Goal: Task Accomplishment & Management: Complete application form

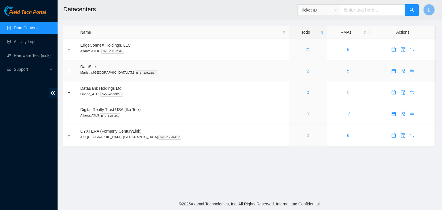
click at [307, 73] on link "2" at bounding box center [308, 71] width 2 height 5
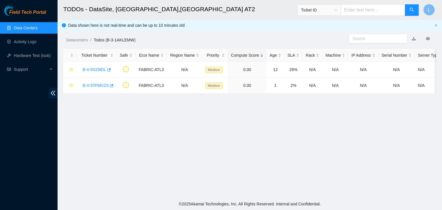
click at [29, 30] on link "Data Centers" at bounding box center [26, 28] width 24 height 5
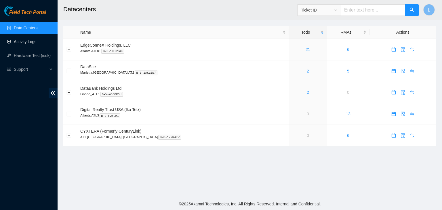
click at [29, 44] on link "Activity Logs" at bounding box center [25, 41] width 23 height 5
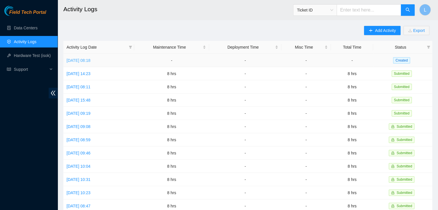
click at [83, 59] on link "Tue, 12 Aug 2025 08:18" at bounding box center [79, 60] width 24 height 5
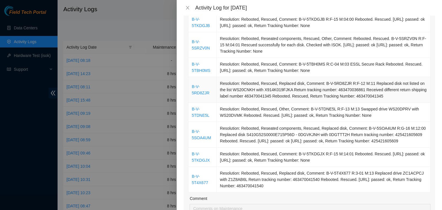
scroll to position [86, 0]
click at [189, 5] on icon "close" at bounding box center [187, 7] width 5 height 5
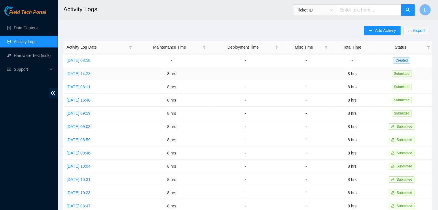
click at [90, 75] on link "Mon, 11 Aug 2025 14:23" at bounding box center [79, 73] width 24 height 5
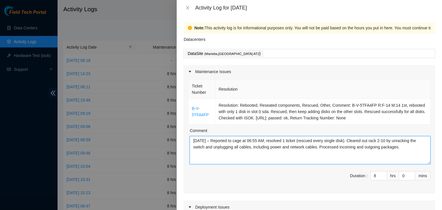
drag, startPoint x: 407, startPoint y: 147, endPoint x: 185, endPoint y: 140, distance: 222.1
click at [185, 140] on div "Ticket Number Resolution B-V-5TFA4FP Resolution: Rebooted, Reseated components,…" at bounding box center [310, 135] width 252 height 115
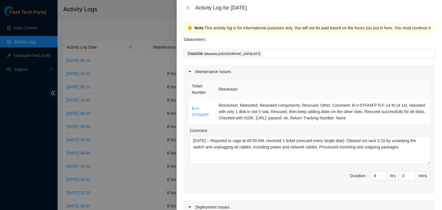
click at [190, 5] on div "Activity Log for 11-08-2025" at bounding box center [310, 8] width 252 height 6
click at [186, 8] on icon "close" at bounding box center [187, 7] width 5 height 5
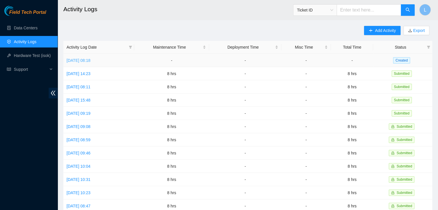
click at [90, 60] on link "Tue, 12 Aug 2025 08:18" at bounding box center [79, 60] width 24 height 5
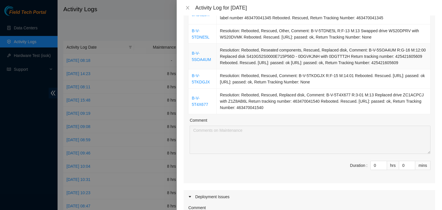
scroll to position [173, 0]
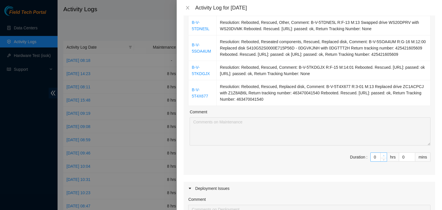
type input "1"
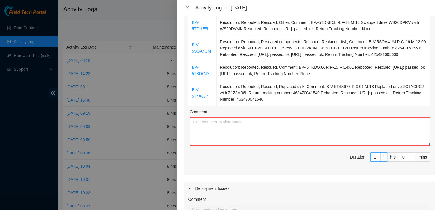
click at [382, 154] on span "up" at bounding box center [383, 155] width 3 height 3
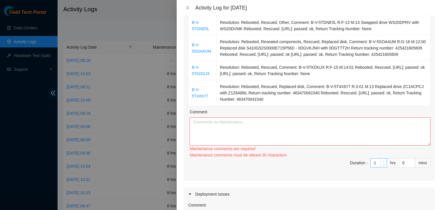
click at [380, 155] on div "Maintenance comments must be atleast 30 characters" at bounding box center [310, 155] width 241 height 6
type input "2"
click at [383, 161] on icon "up" at bounding box center [384, 162] width 2 height 2
type input "3"
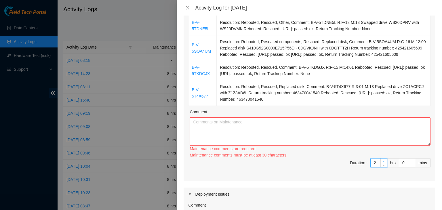
type input "3"
click at [382, 160] on span "up" at bounding box center [383, 159] width 3 height 3
type input "4"
click at [383, 161] on icon "up" at bounding box center [384, 162] width 2 height 2
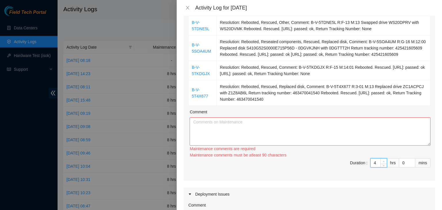
type input "5"
click at [383, 161] on icon "up" at bounding box center [384, 162] width 2 height 2
type input "6"
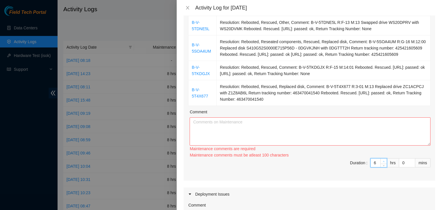
type input "6"
type input "7"
click at [383, 161] on icon "up" at bounding box center [384, 162] width 2 height 2
type input "8"
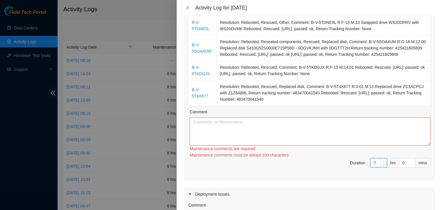
type input "8"
click at [383, 161] on icon "up" at bounding box center [384, 162] width 2 height 2
click at [362, 142] on textarea "Comment" at bounding box center [310, 131] width 241 height 28
paste textarea "08/11/2025 – Reported to cage at 06:55 AM; resolved 1 ticket (rescued every sin…"
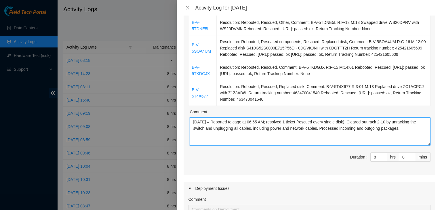
click at [203, 121] on textarea "08/11/2025 – Reported to cage at 06:55 AM; resolved 1 ticket (rescued every sin…" at bounding box center [310, 131] width 241 height 28
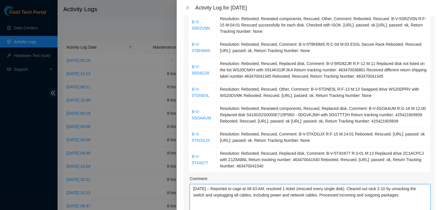
scroll to position [115, 0]
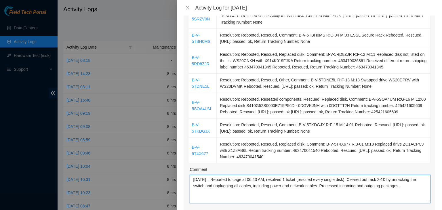
click at [292, 182] on textarea "08/12/2025 – Reported to cage at 06:43 AM; resolved 1 ticket (rescued every sin…" at bounding box center [310, 189] width 241 height 28
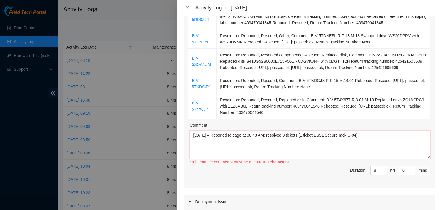
scroll to position [173, 0]
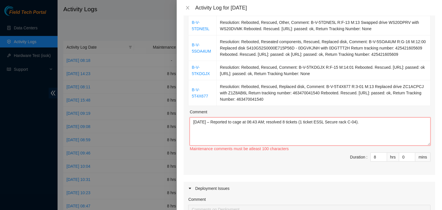
click at [304, 124] on textarea "08/12/2025 – Reported to cage at 06:43 AM; resolved 8 tickets (1 ticket ESSL Se…" at bounding box center [310, 131] width 241 height 28
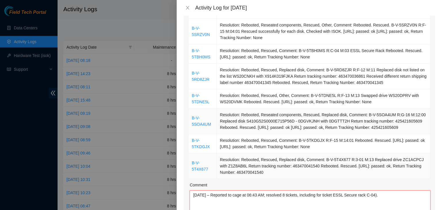
scroll to position [86, 0]
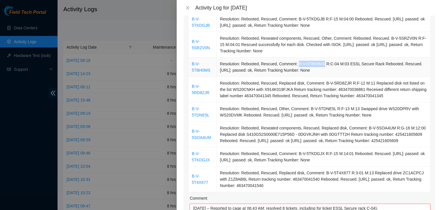
drag, startPoint x: 296, startPoint y: 65, endPoint x: 320, endPoint y: 65, distance: 24.2
click at [320, 65] on td "Resolution: Rebooted, Rescued, Comment: B-V-5TBH0MS R:C-04 M:03 ESSL Secure Rac…" at bounding box center [324, 67] width 214 height 19
copy td "B-V-5TBH0MS"
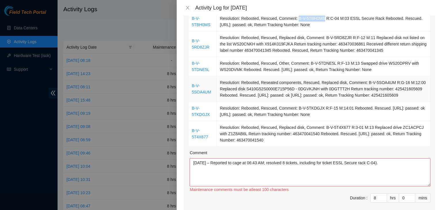
scroll to position [144, 0]
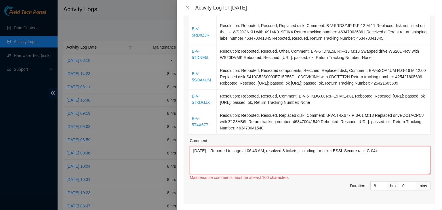
click at [323, 151] on textarea "08/12/2025 – Reported to cage at 06:43 AM; resolved 8 tickets, including for ti…" at bounding box center [310, 160] width 241 height 28
paste textarea "B-V-5TBH0MS"
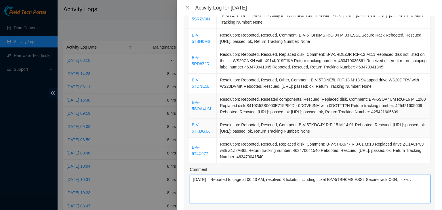
scroll to position [86, 0]
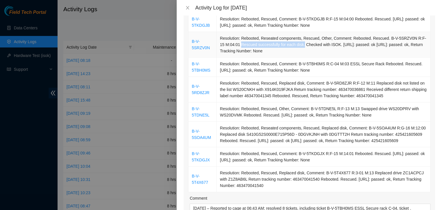
drag, startPoint x: 235, startPoint y: 44, endPoint x: 295, endPoint y: 45, distance: 60.2
click at [295, 45] on td "Resolution: Rebooted, Reseated components, Rescued, Other, Comment: Rebooted. R…" at bounding box center [324, 45] width 214 height 26
copy td "Rescued successfully for each disk."
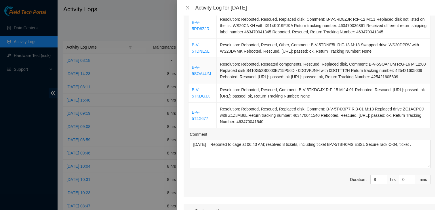
scroll to position [173, 0]
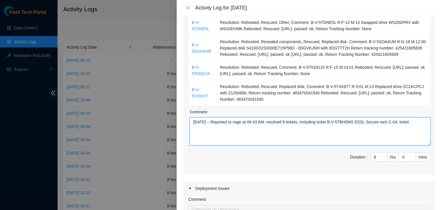
click at [413, 124] on textarea "08/12/2025 – Reported to cage at 06:43 AM; resolved 8 tickets, including ticket…" at bounding box center [310, 131] width 241 height 28
paste textarea "Rescued successfully for each disk."
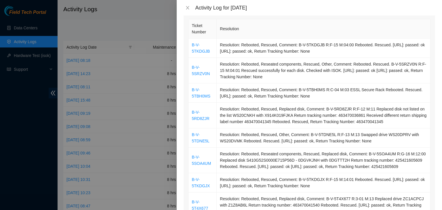
scroll to position [58, 0]
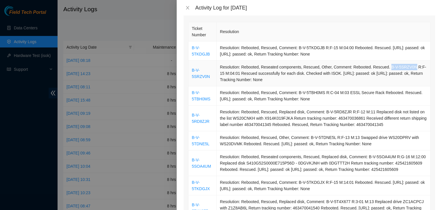
drag, startPoint x: 385, startPoint y: 67, endPoint x: 409, endPoint y: 67, distance: 23.0
click at [409, 67] on td "Resolution: Rebooted, Reseated components, Rescued, Other, Comment: Rebooted. R…" at bounding box center [324, 74] width 214 height 26
copy td "B-V-5SRZV0N"
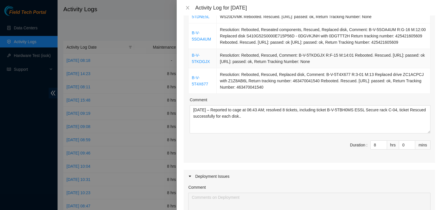
scroll to position [202, 0]
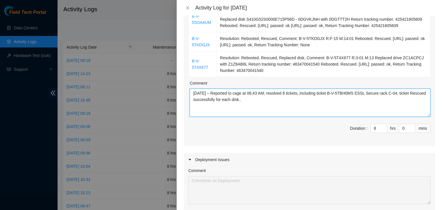
click at [412, 94] on textarea "08/12/2025 – Reported to cage at 06:43 AM; resolved 8 tickets, including ticket…" at bounding box center [310, 103] width 241 height 28
paste textarea "B-V-5SRZV0N"
drag, startPoint x: 280, startPoint y: 99, endPoint x: 192, endPoint y: 94, distance: 88.6
click at [192, 94] on textarea "08/12/2025 – Reported to cage at 06:43 AM; resolved 8 tickets, including ticket…" at bounding box center [310, 103] width 241 height 28
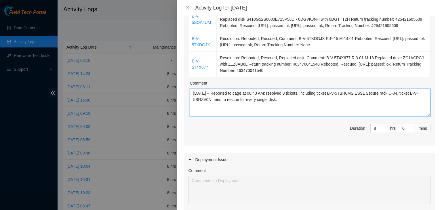
click at [286, 105] on textarea "08/12/2025 – Reported to cage at 06:43 AM; resolved 8 tickets, including ticket…" at bounding box center [310, 103] width 241 height 28
click at [408, 110] on textarea "08/12/2025 – Reported to cage at 06:43 AM; resolved 8 tickets, including ticket…" at bounding box center [310, 103] width 241 height 28
paste textarea "for ESSL Secure rack C-04, and ticket B-V-5SRZV0N requiring rescue of"
type textarea "08/12/2025 – Reported to cage at 06:43 AM; resolved 8 tickets, including ticket…"
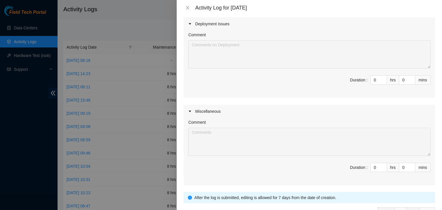
scroll to position [374, 0]
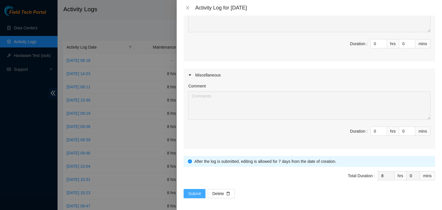
click at [188, 192] on span "Submit" at bounding box center [194, 194] width 13 height 6
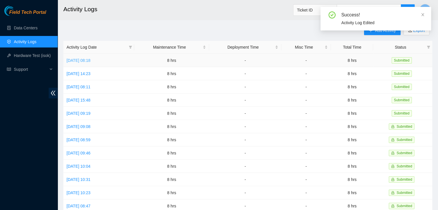
click at [90, 61] on link "Tue, 12 Aug 2025 08:18" at bounding box center [79, 60] width 24 height 5
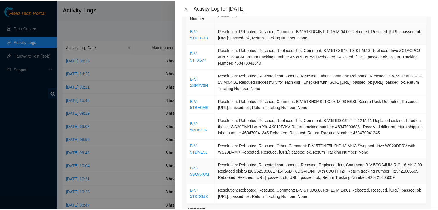
scroll to position [0, 0]
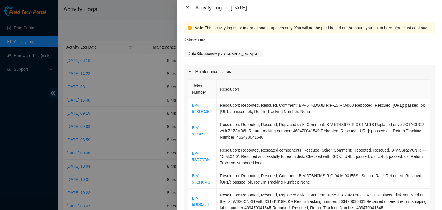
click at [188, 8] on icon "close" at bounding box center [187, 7] width 3 height 3
